Goal: Go to known website: Access a specific website the user already knows

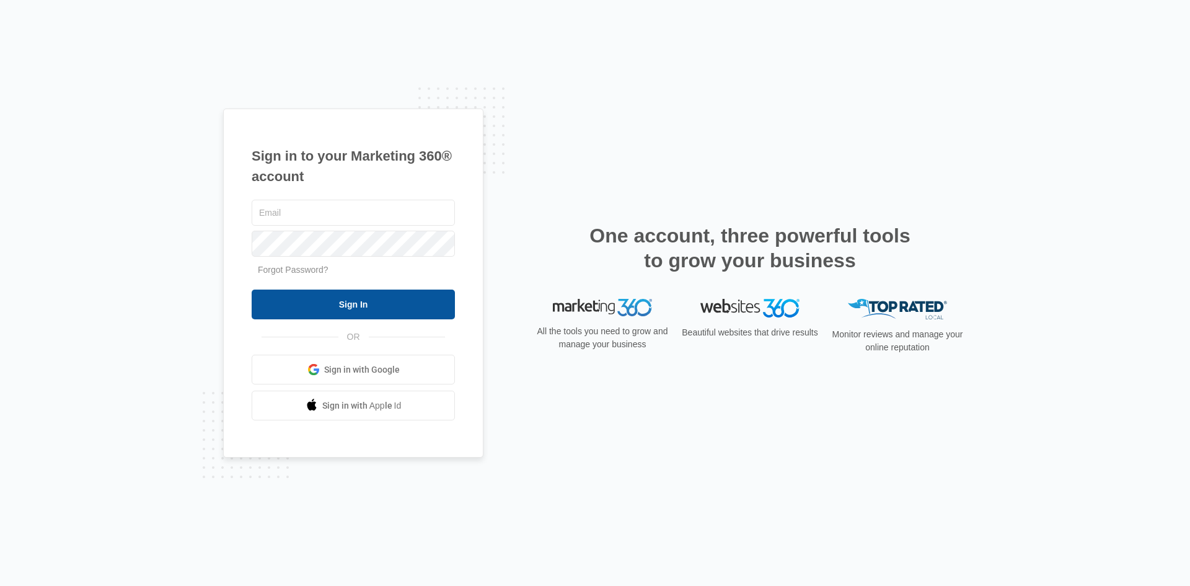
type input "[PERSON_NAME][EMAIL_ADDRESS][DOMAIN_NAME]"
click at [342, 304] on input "Sign In" at bounding box center [353, 304] width 203 height 30
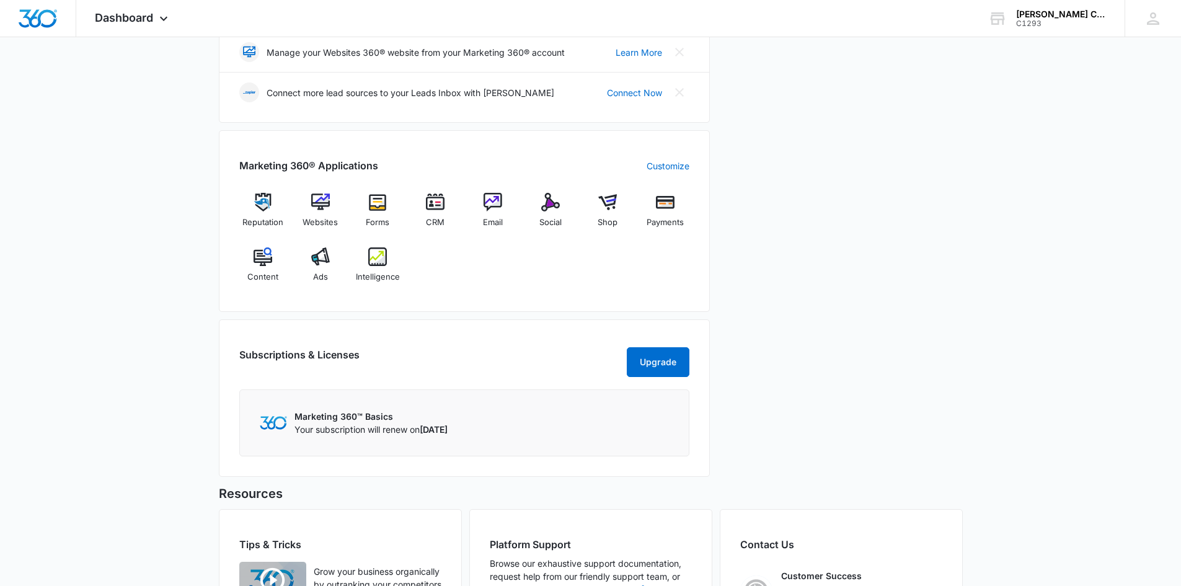
scroll to position [372, 0]
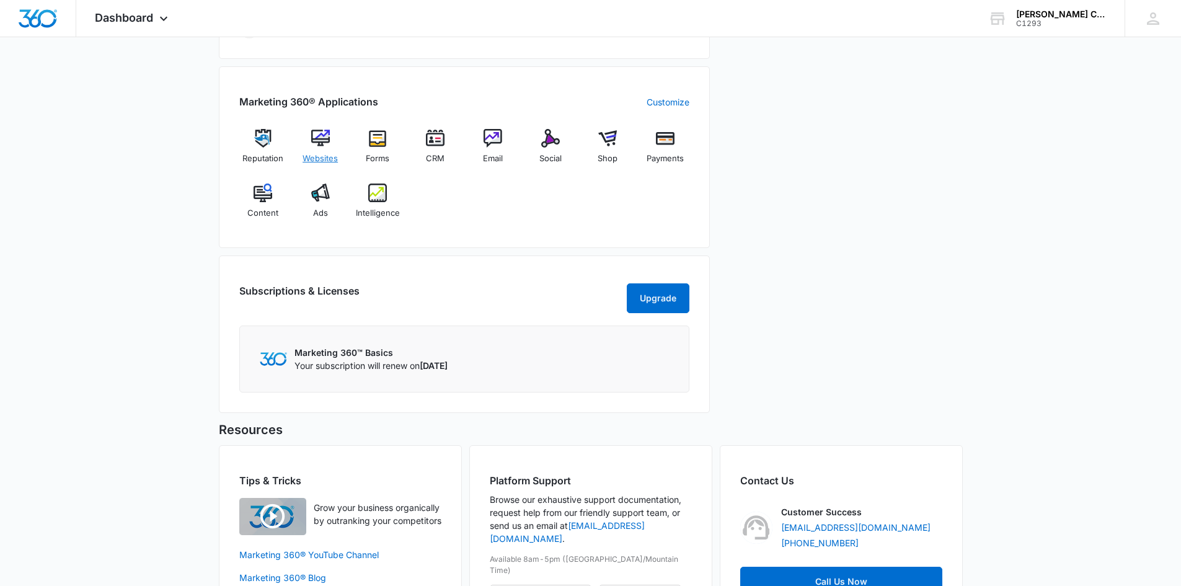
click at [315, 148] on div "Websites" at bounding box center [320, 151] width 48 height 45
